Goal: Information Seeking & Learning: Understand process/instructions

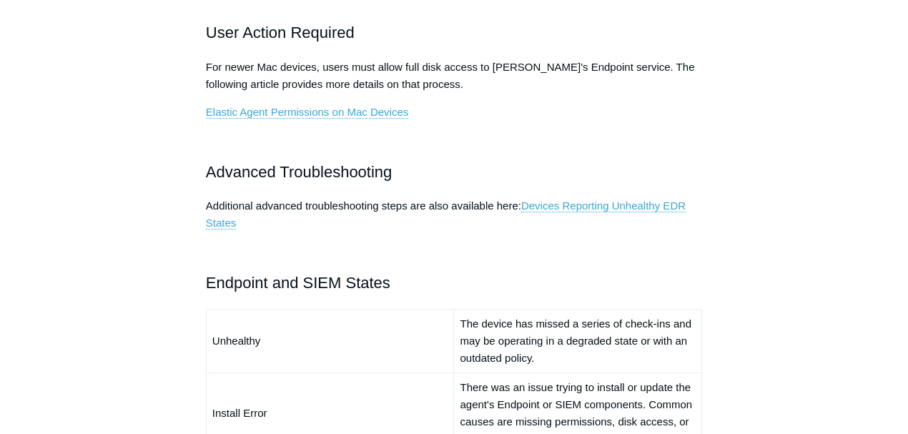
scroll to position [858, 0]
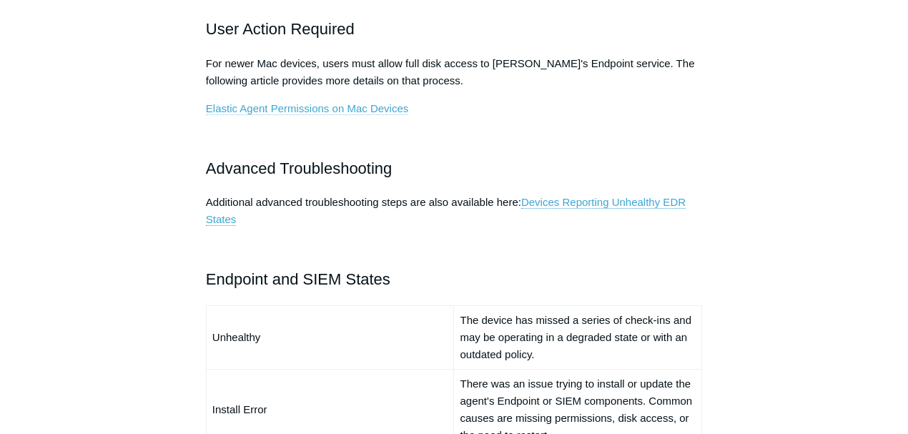
click at [342, 109] on link "Elastic Agent Permissions on Mac Devices" at bounding box center [307, 108] width 202 height 13
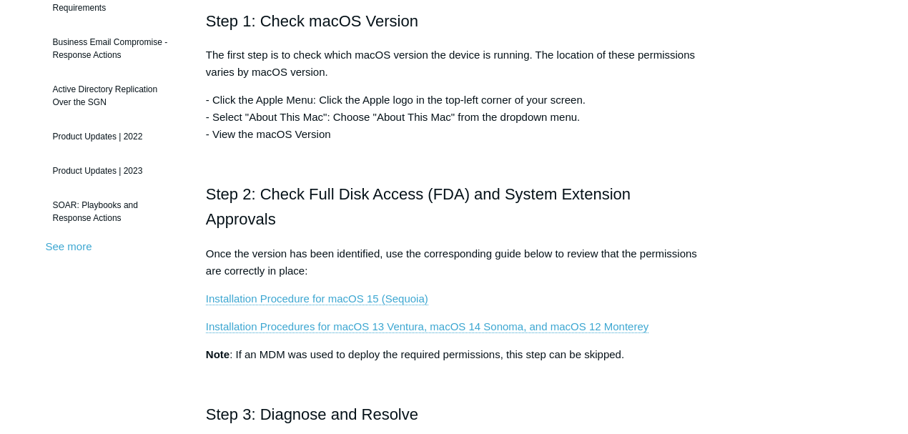
scroll to position [333, 0]
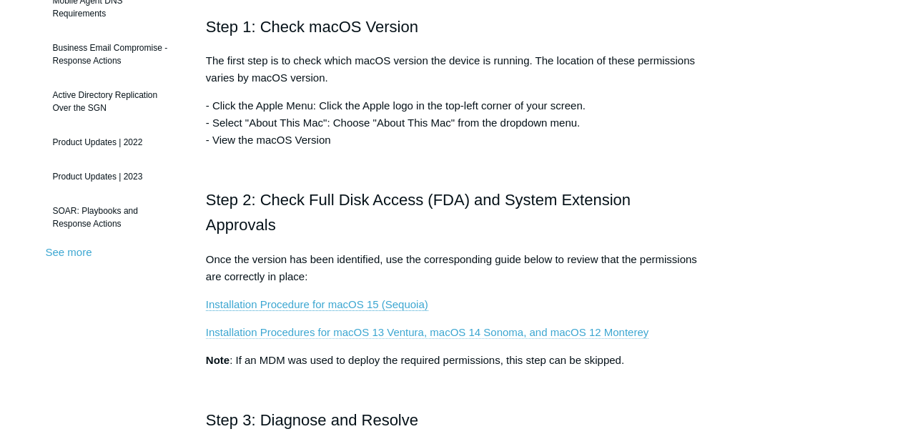
click at [386, 329] on link "Installation Procedures for macOS 13 Ventura, macOS 14 Sonoma, and macOS 12 Mon…" at bounding box center [427, 332] width 443 height 13
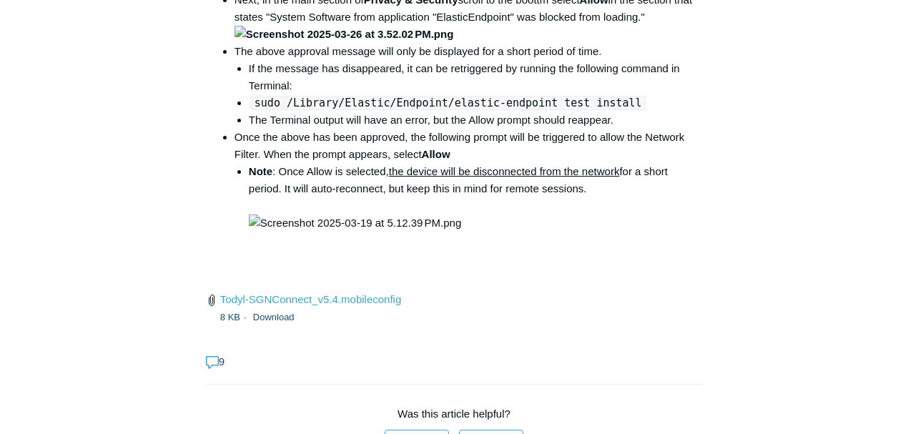
scroll to position [2240, 0]
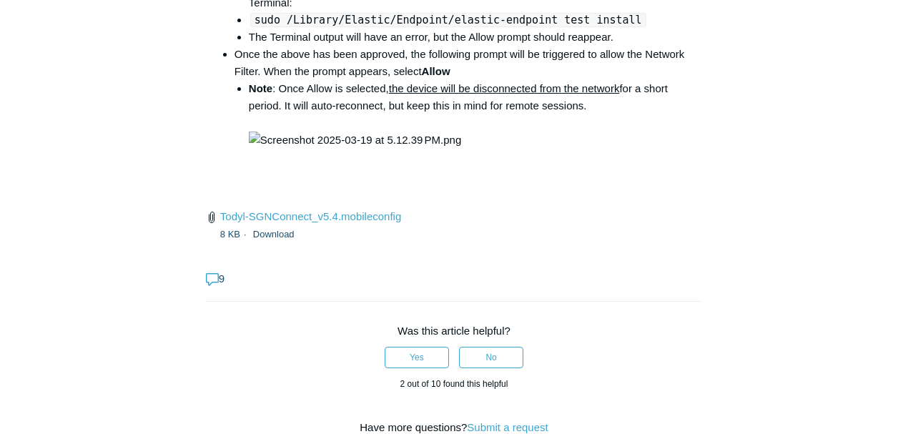
click at [821, 164] on div "Articles in this section Installation Procedure for macOS 15 (Sequoia) Check to…" at bounding box center [454, 23] width 817 height 4267
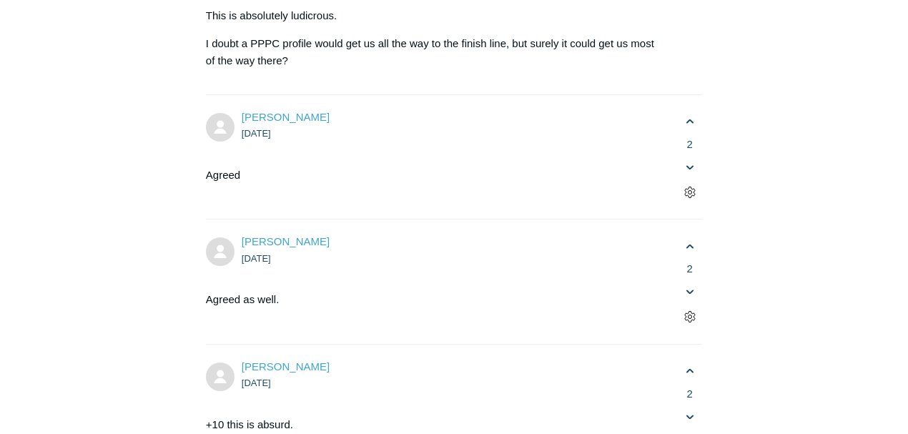
scroll to position [3241, 0]
